Goal: Check status: Check status

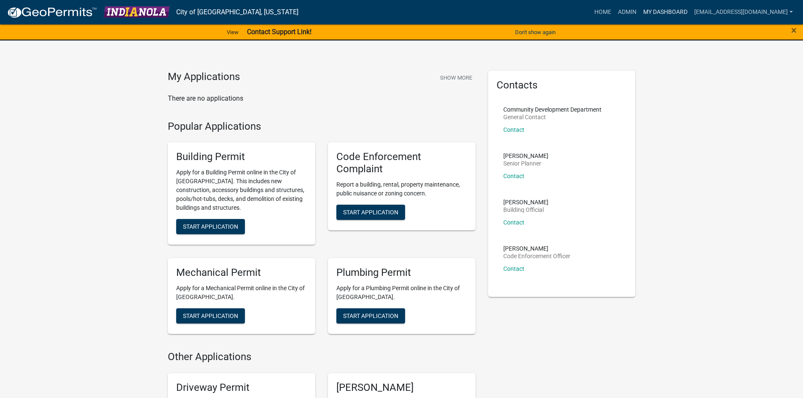
click at [660, 11] on link "My Dashboard" at bounding box center [665, 12] width 51 height 16
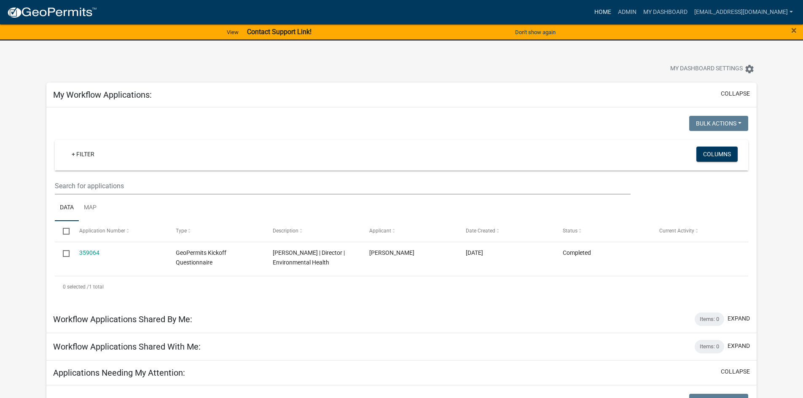
click at [608, 11] on link "Home" at bounding box center [603, 12] width 24 height 16
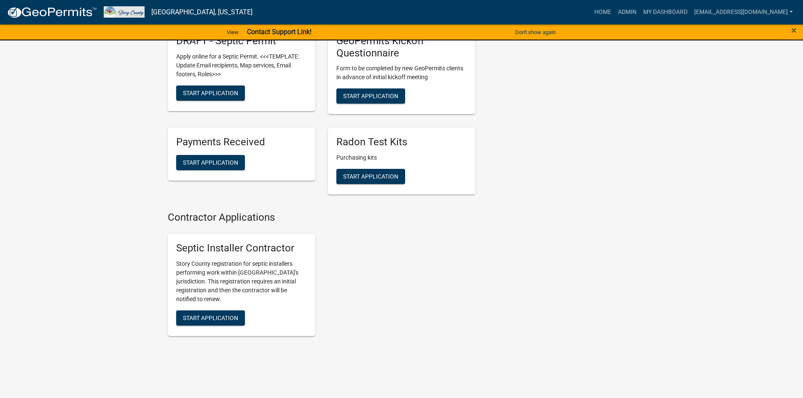
scroll to position [474, 0]
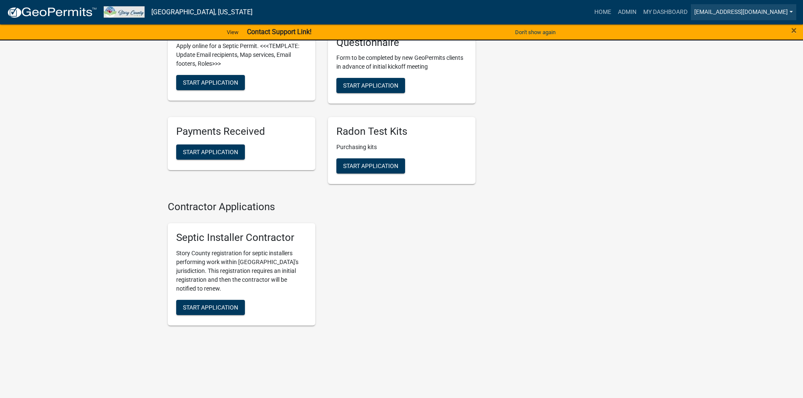
click at [747, 12] on link "[EMAIL_ADDRESS][DOMAIN_NAME]" at bounding box center [743, 12] width 105 height 16
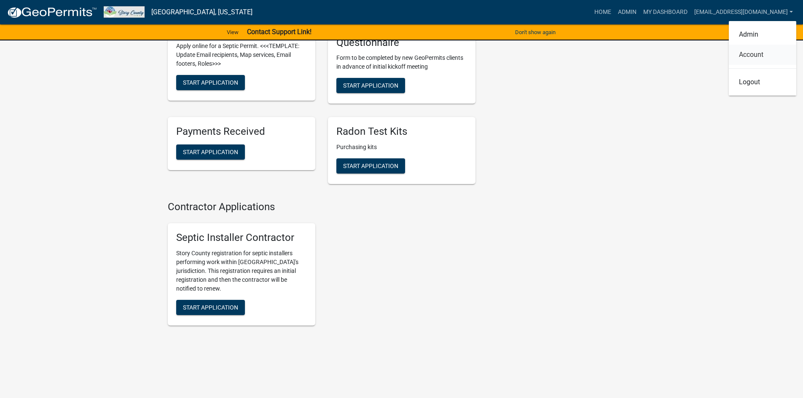
click at [746, 58] on link "Account" at bounding box center [762, 55] width 67 height 20
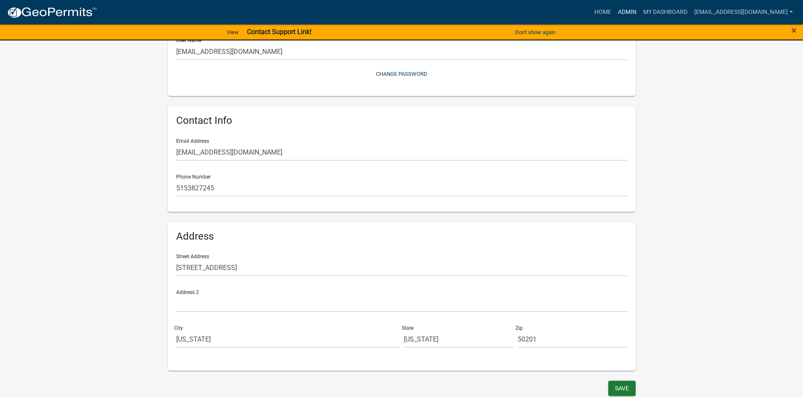
click at [635, 15] on link "Admin" at bounding box center [627, 12] width 25 height 16
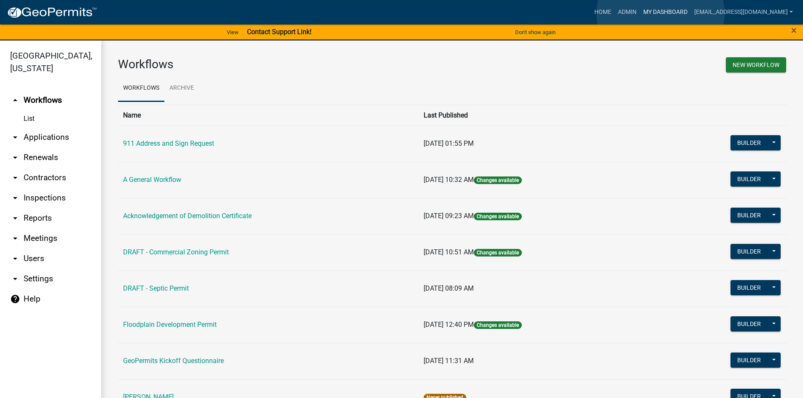
click at [661, 13] on link "My Dashboard" at bounding box center [665, 12] width 51 height 16
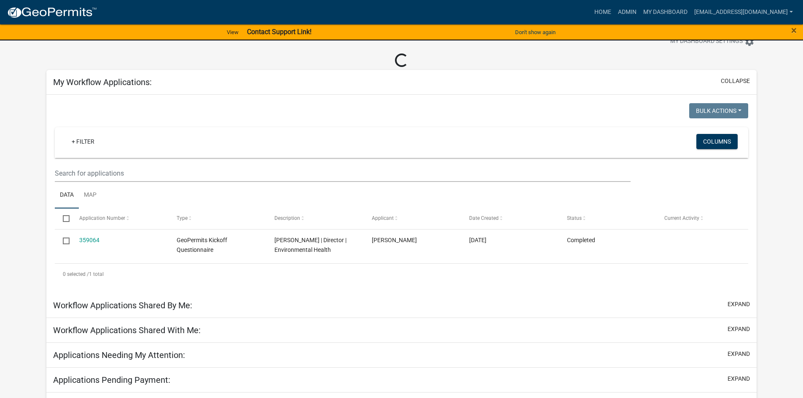
scroll to position [42, 0]
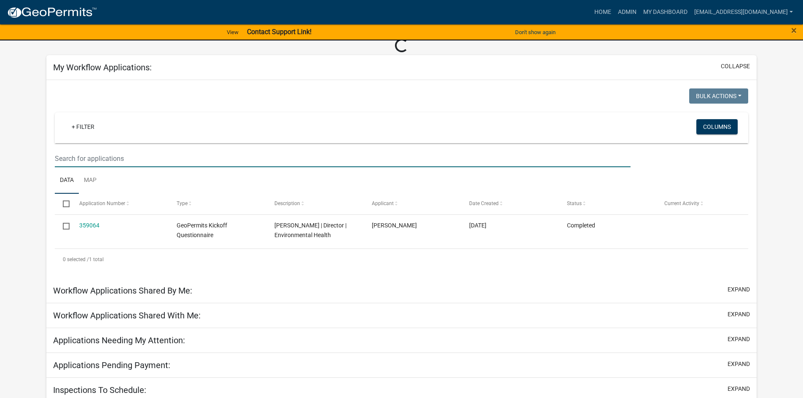
click at [86, 156] on input "text" at bounding box center [342, 158] width 575 height 17
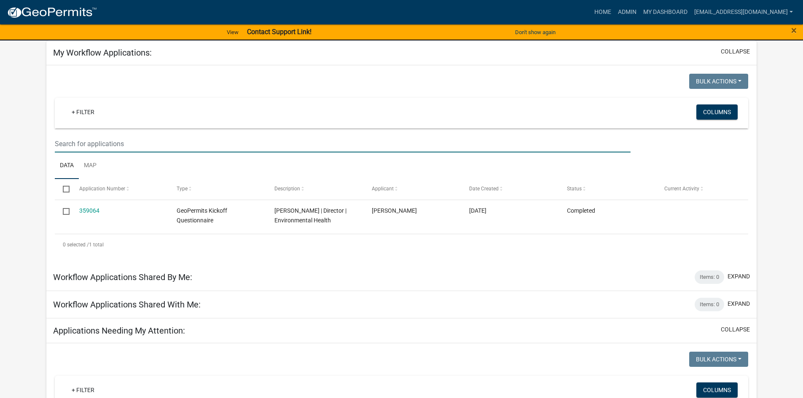
paste input "0923300310"
type input "0923300310"
